Goal: Information Seeking & Learning: Learn about a topic

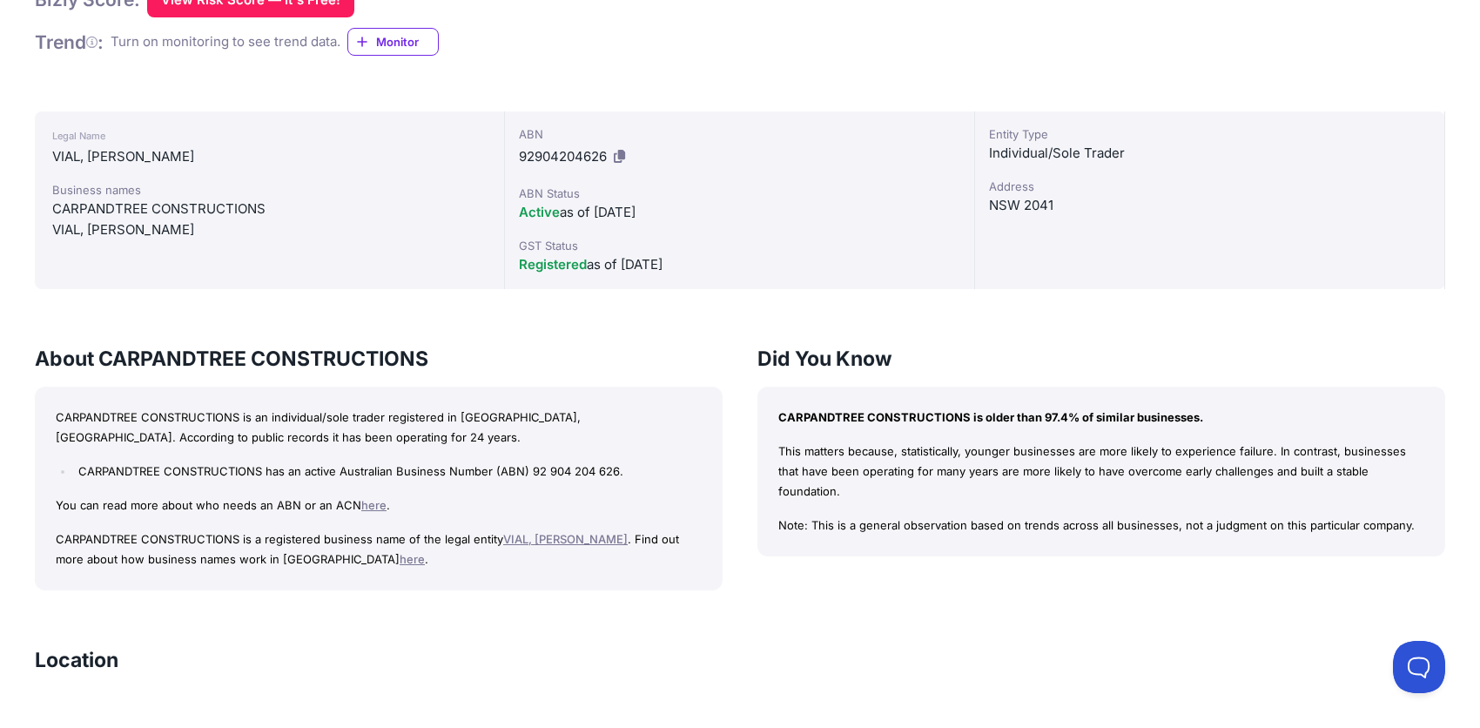
scroll to position [435, 0]
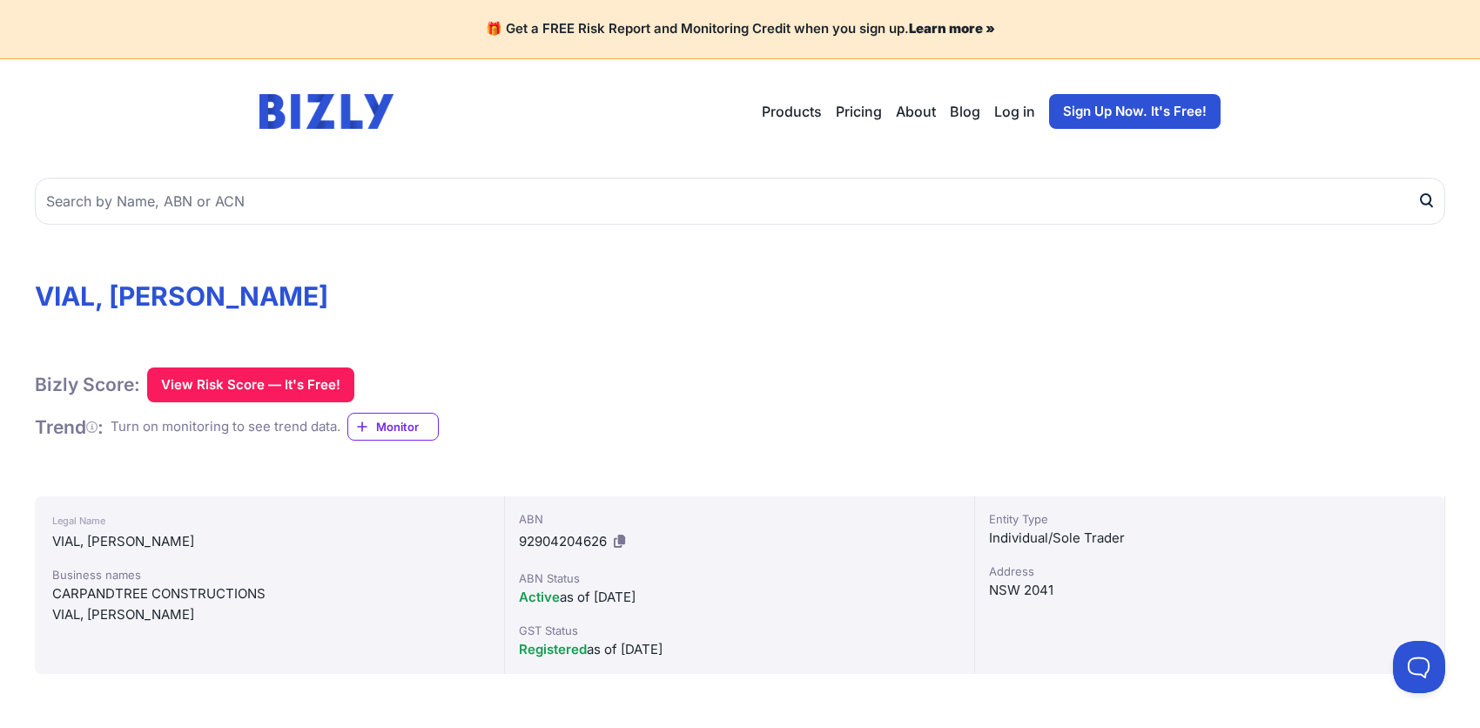
click at [269, 295] on h1 "VIAL, [PERSON_NAME]" at bounding box center [740, 295] width 1410 height 31
click at [268, 294] on h1 "VIAL, [PERSON_NAME]" at bounding box center [740, 295] width 1410 height 31
drag, startPoint x: 837, startPoint y: 115, endPoint x: 854, endPoint y: 112, distance: 17.6
click at [842, 115] on div "Products Bizly Scores Bizly Reports Bizly Monitoring Pricing About Blog Log in …" at bounding box center [991, 111] width 459 height 35
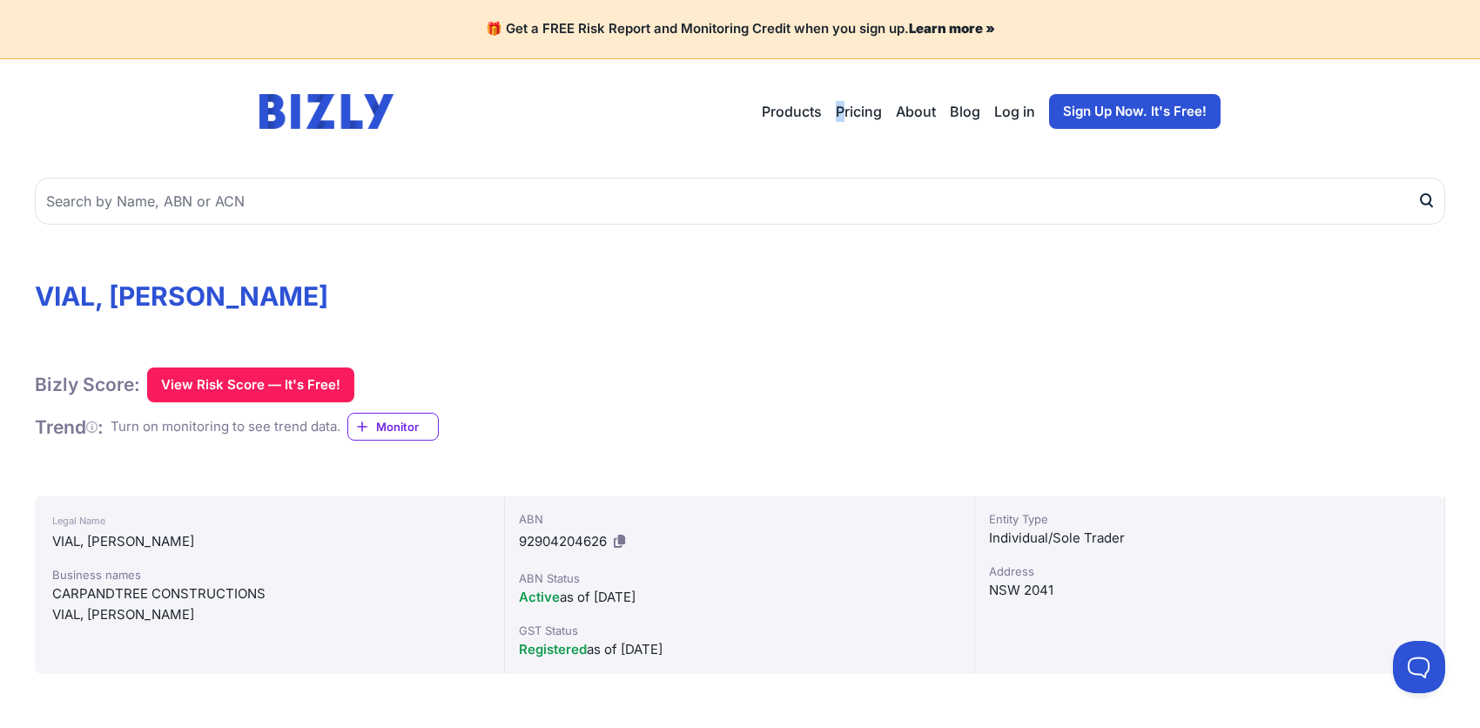
click at [862, 107] on link "Pricing" at bounding box center [859, 111] width 46 height 21
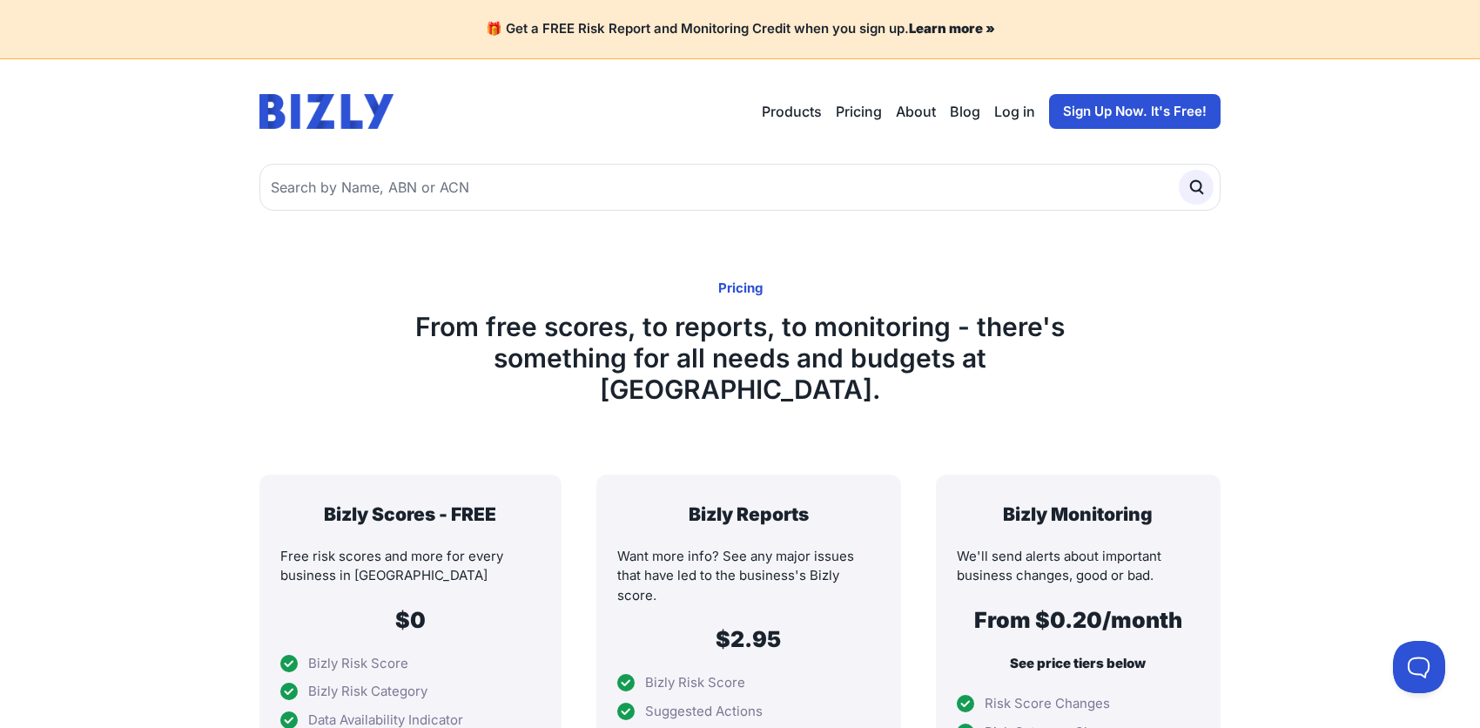
drag, startPoint x: 668, startPoint y: 66, endPoint x: 646, endPoint y: 77, distance: 24.5
